Goal: Information Seeking & Learning: Learn about a topic

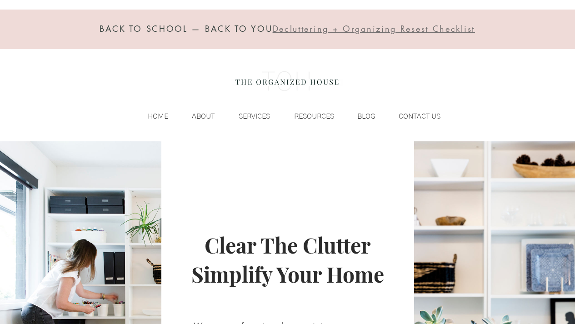
scroll to position [3, 0]
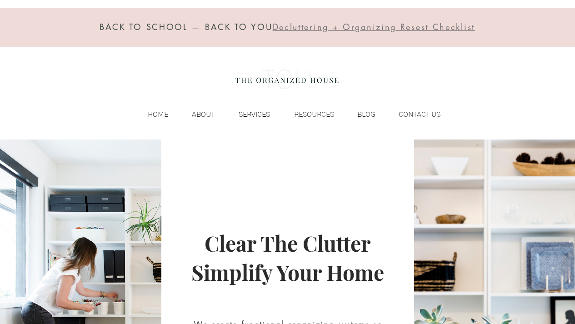
click at [251, 113] on p "SERVICES" at bounding box center [254, 115] width 40 height 14
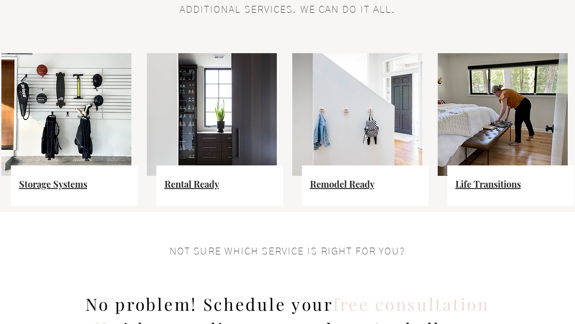
scroll to position [633, 0]
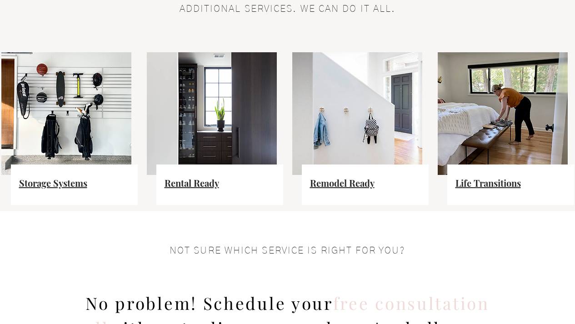
click at [476, 183] on span "Life Transitions" at bounding box center [487, 183] width 65 height 12
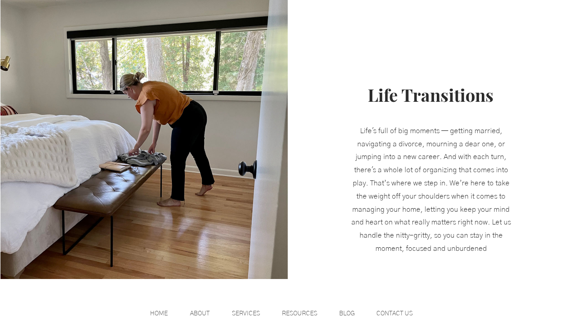
scroll to position [1345, 0]
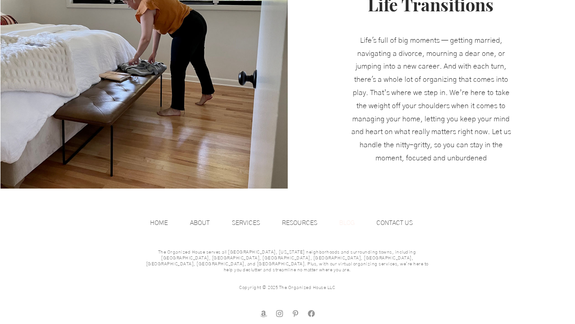
click at [345, 223] on p "BLOG" at bounding box center [346, 223] width 25 height 14
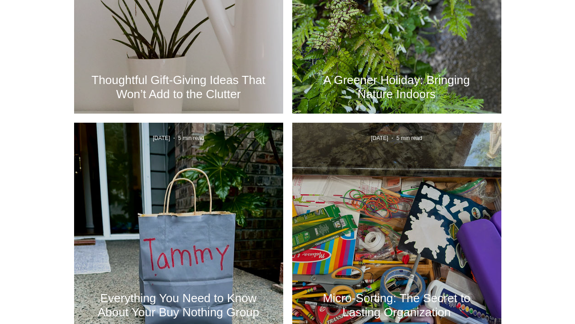
scroll to position [908, 0]
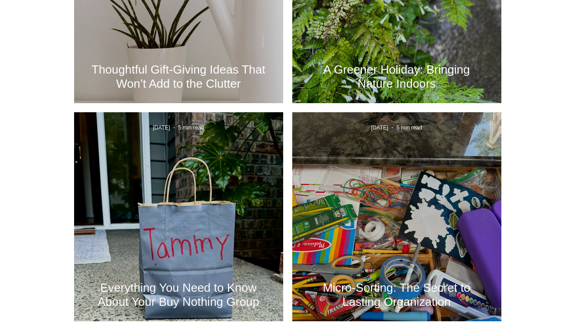
click at [162, 266] on div "Everything You Need to Know About Your Buy Nothing Group" at bounding box center [178, 227] width 184 height 166
click at [189, 286] on h2 "Everything You Need to Know About Your Buy Nothing Group" at bounding box center [179, 295] width 182 height 28
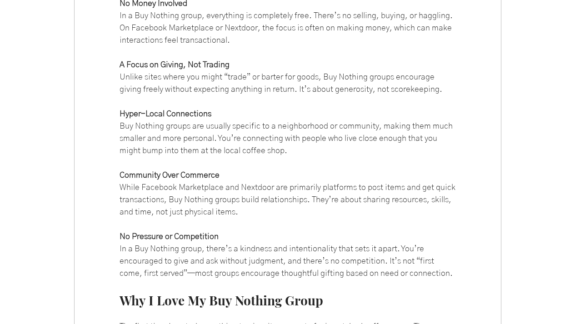
scroll to position [856, 0]
